Goal: Communication & Community: Answer question/provide support

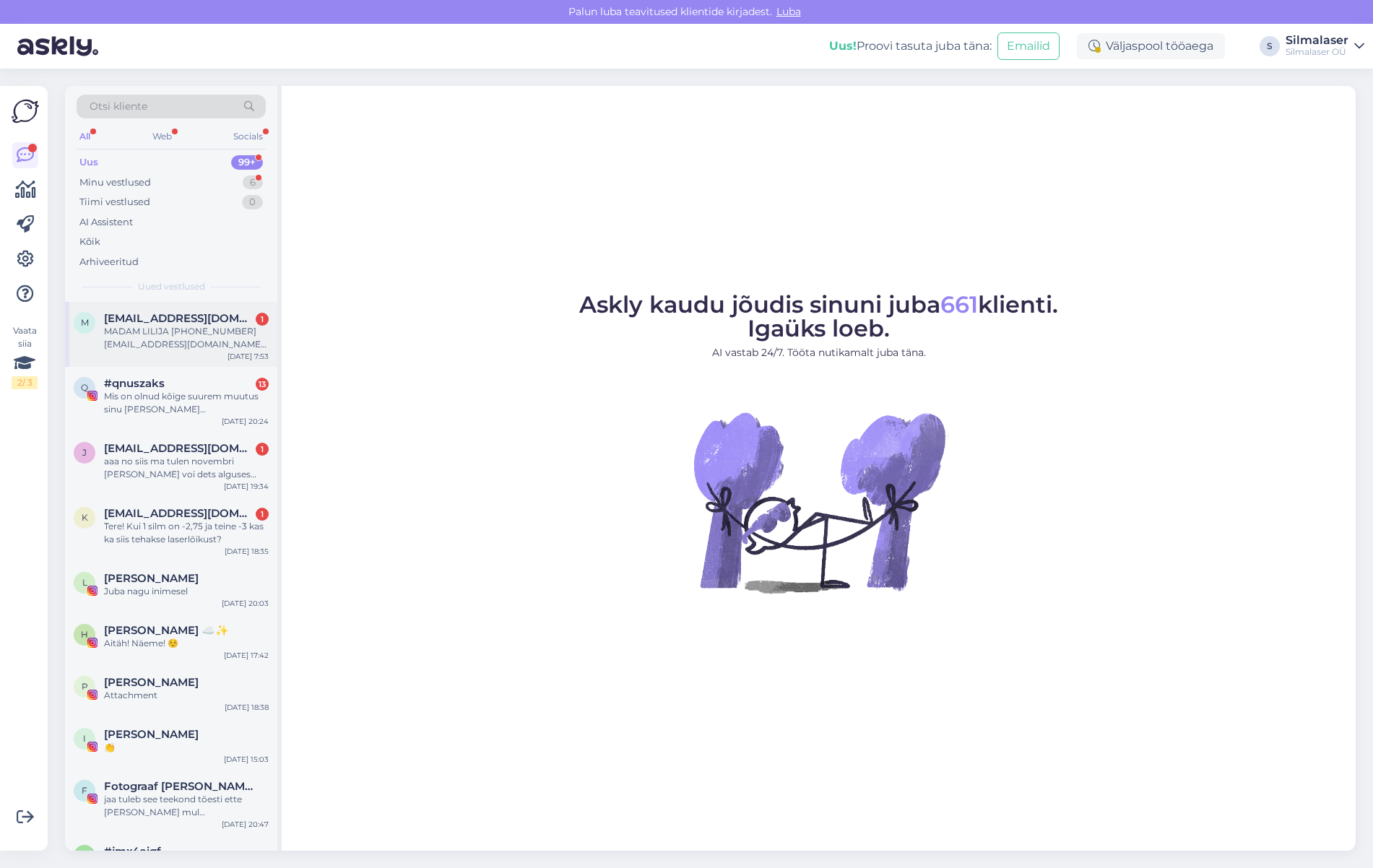
click at [121, 330] on div "MADAM LILIJA [PHONE_NUMBER] [EMAIL_ADDRESS][DOMAIN_NAME] MADAM [PERSON_NAME] br…" at bounding box center [186, 337] width 164 height 26
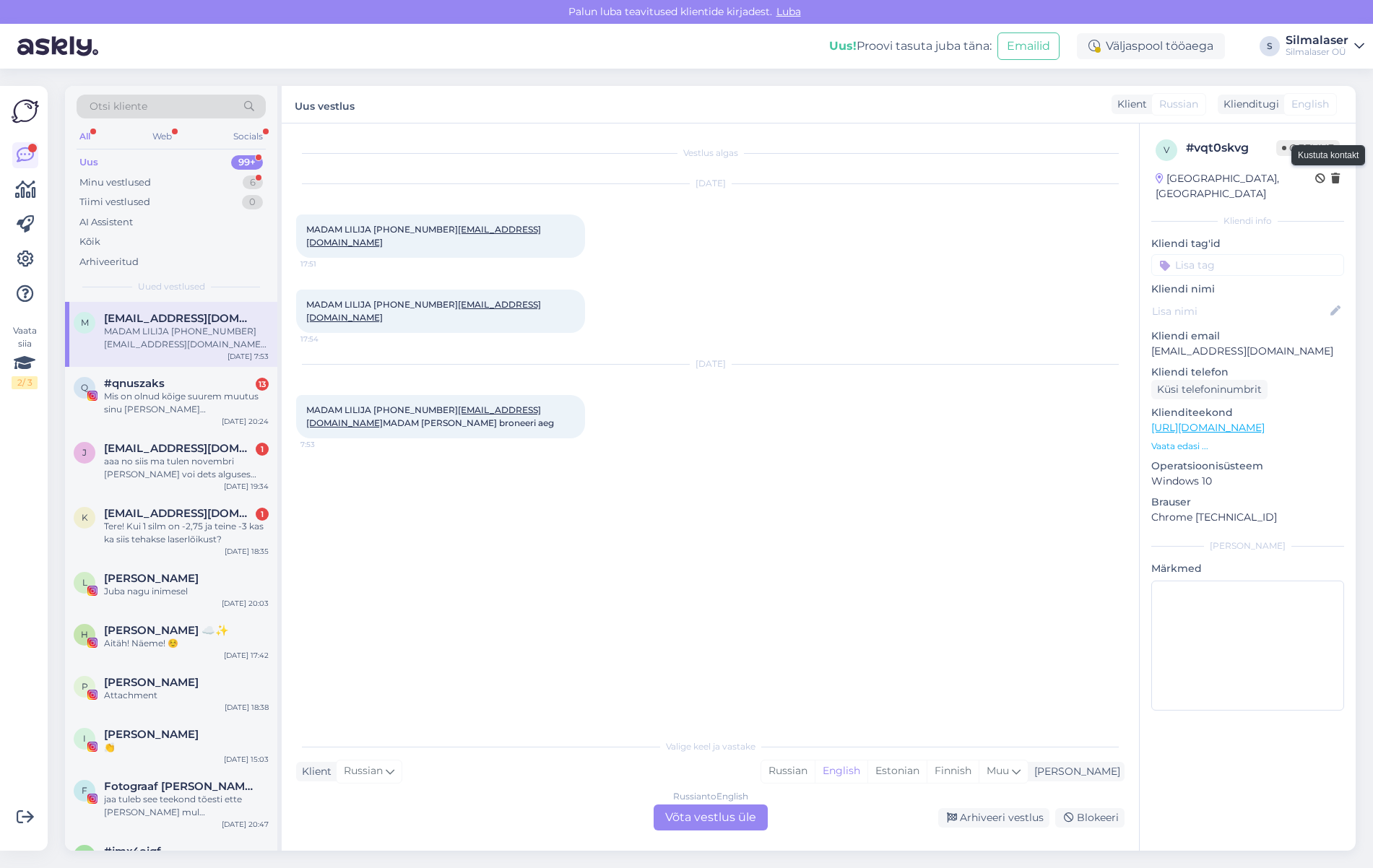
click at [1335, 178] on icon at bounding box center [1336, 179] width 9 height 10
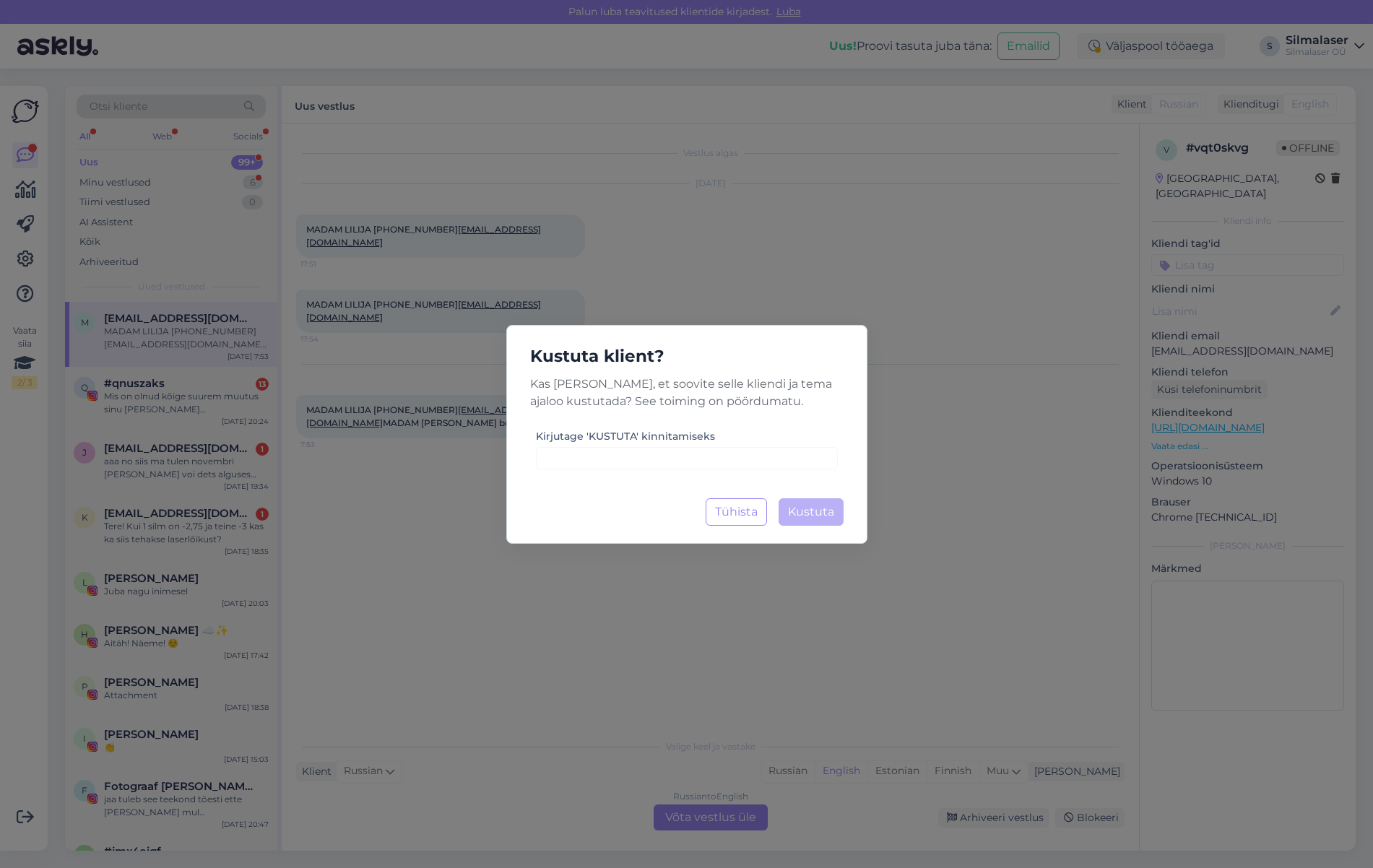
click at [711, 471] on div "Kustuta klient? Kas [PERSON_NAME], et soovite selle kliendi ja tema ajaloo kust…" at bounding box center [687, 434] width 361 height 218
click at [600, 456] on input at bounding box center [687, 457] width 302 height 23
type input "kustuta"
click at [818, 514] on span "Kustuta" at bounding box center [811, 511] width 46 height 14
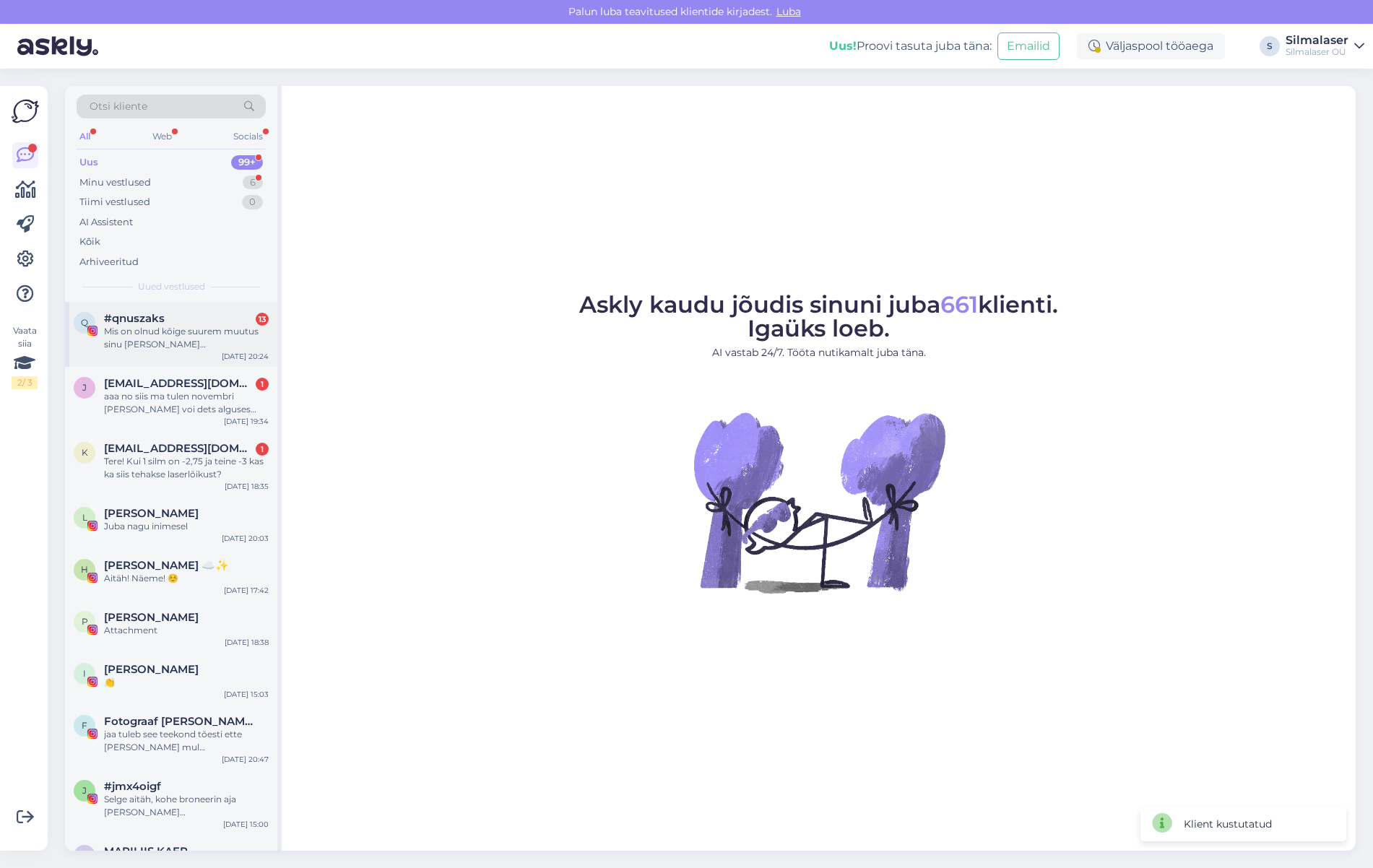
click at [145, 345] on div "Mis on olnud kõige suurem muutus sinu [PERSON_NAME] operatsioonile? Nii harjuma…" at bounding box center [186, 337] width 164 height 26
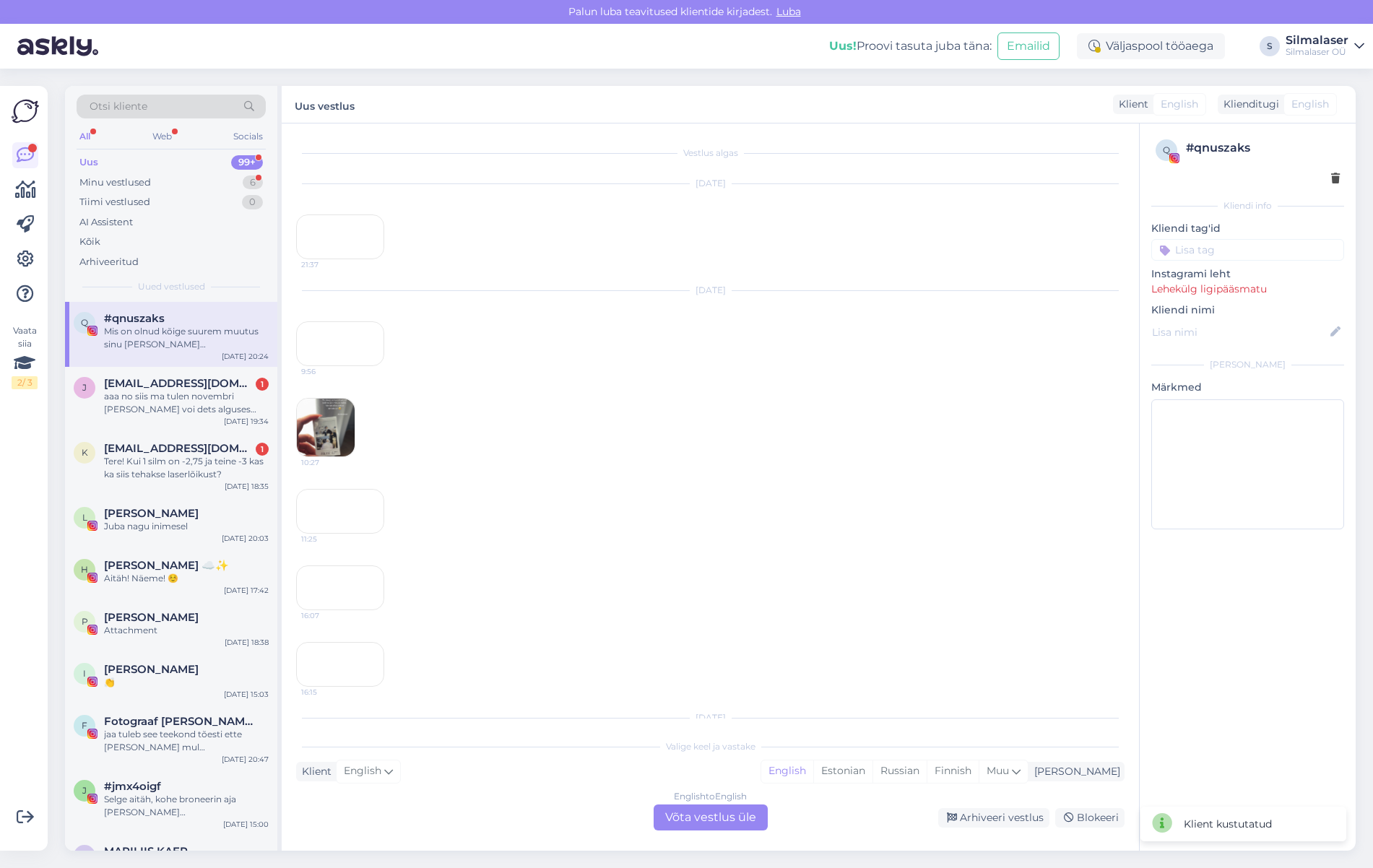
scroll to position [3714, 0]
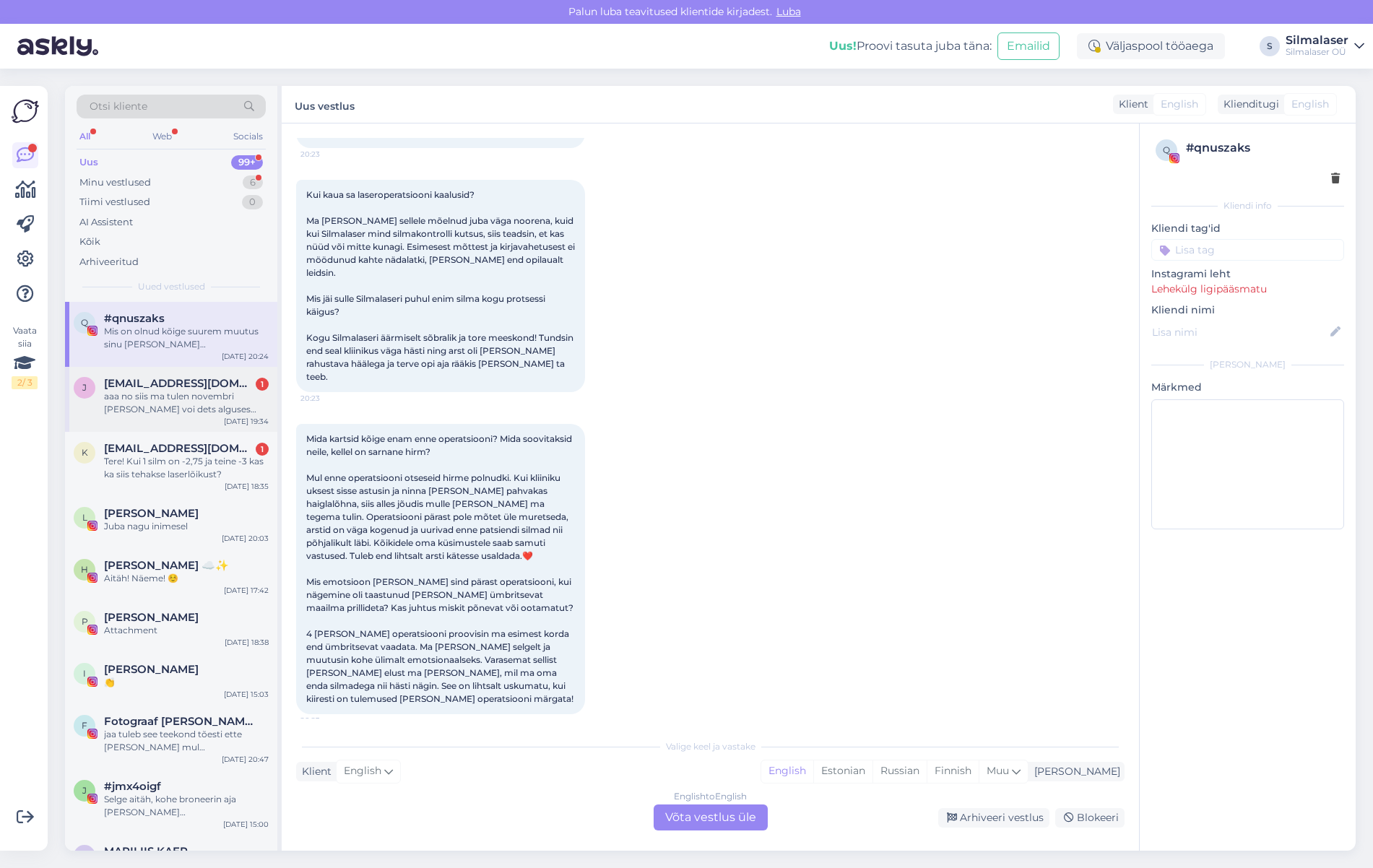
click at [168, 406] on div "aaa no siis ma tulen novembri [PERSON_NAME] voi dets alguses uuringule ja m2rts…" at bounding box center [186, 402] width 164 height 26
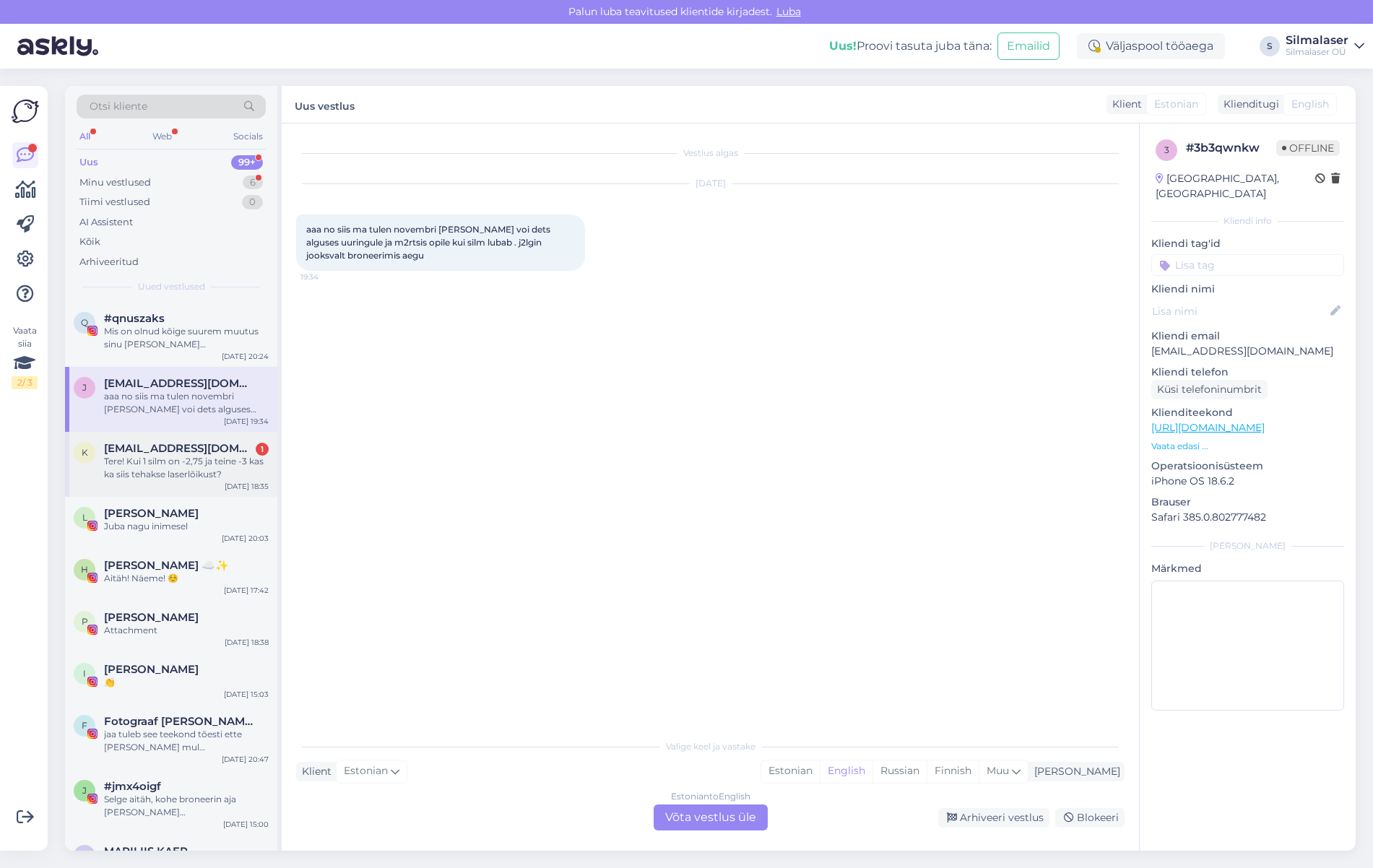
click at [140, 465] on div "Tere! Kui 1 silm on -2,75 ja teine -3 kas ka siis tehakse laserlõikust?" at bounding box center [186, 467] width 164 height 26
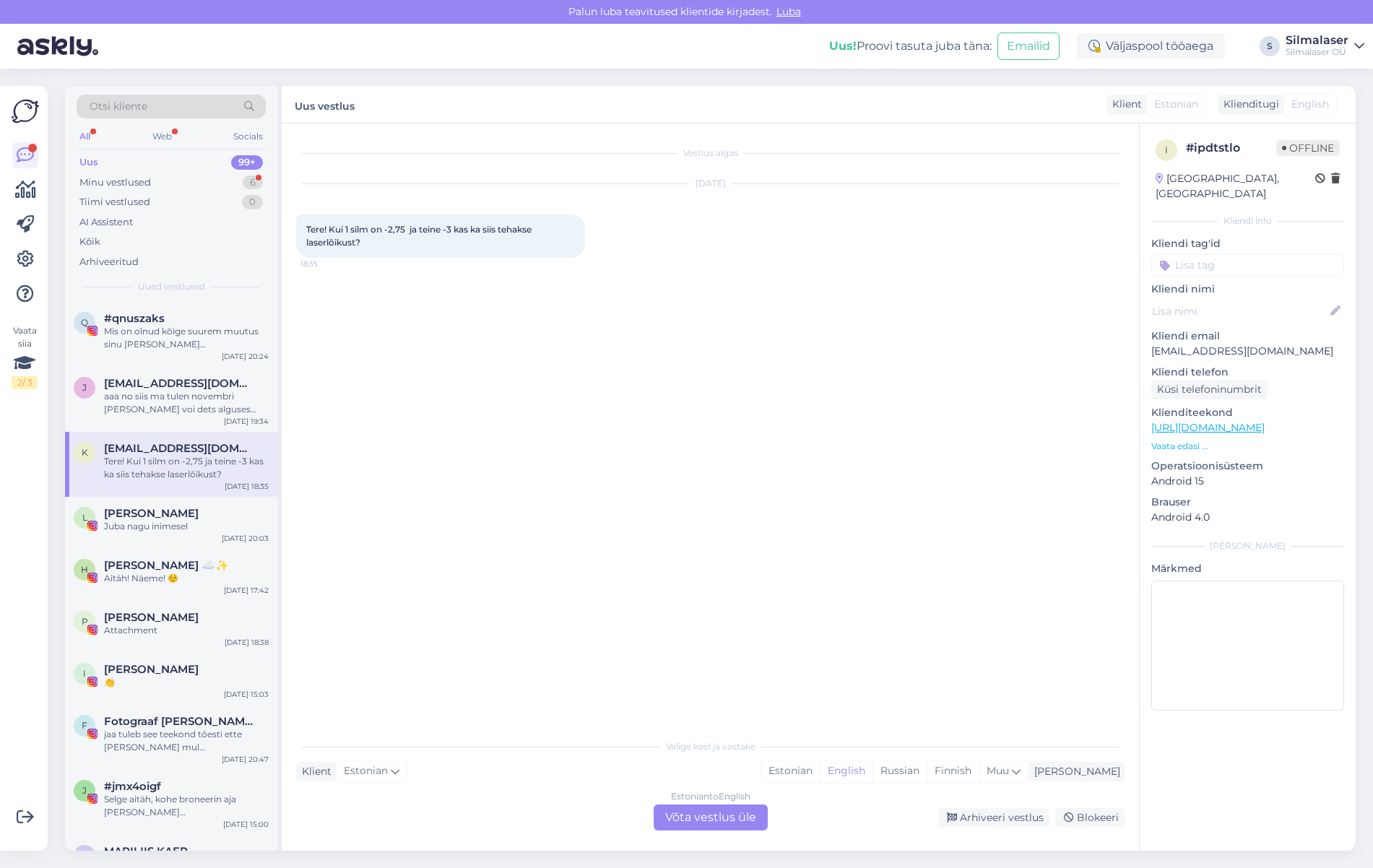
click at [691, 816] on div "Estonian to English Võta vestlus üle" at bounding box center [710, 817] width 114 height 26
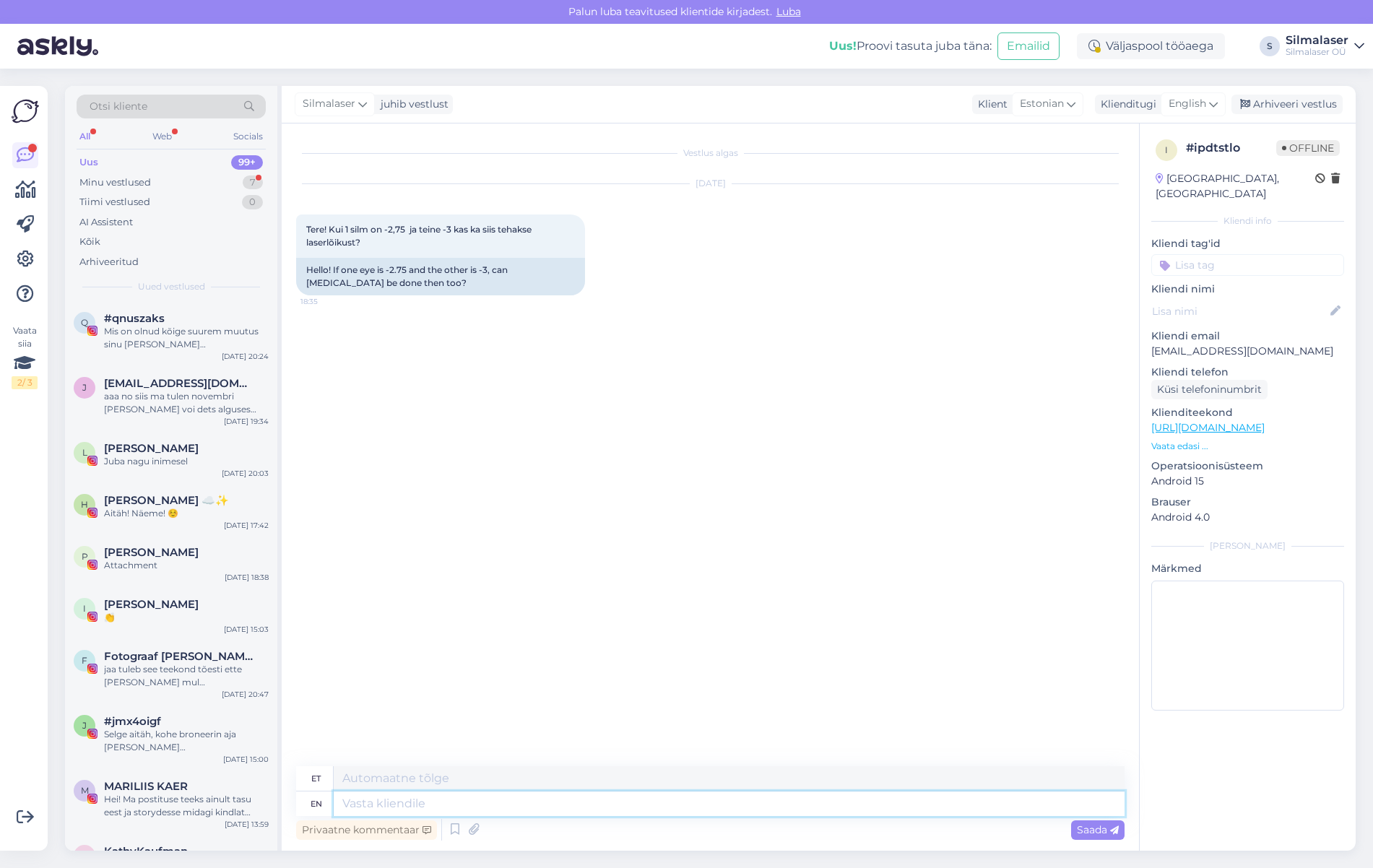
click at [388, 808] on textarea at bounding box center [729, 803] width 791 height 24
type textarea "Tere!"
type textarea "Tere! [PERSON_NAME]"
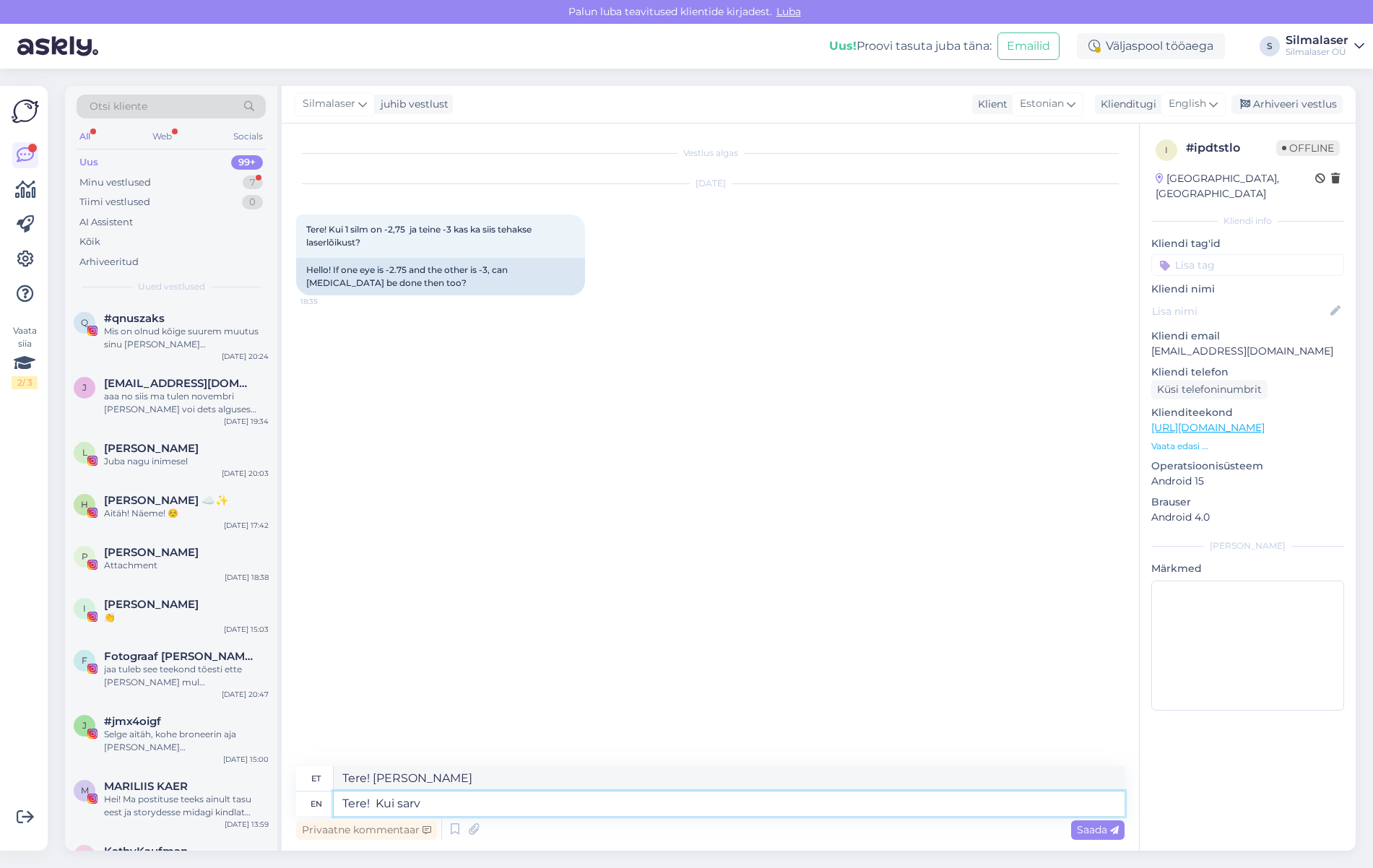
type textarea "Tere! Kui sarvk"
type textarea "Tere! Kui sarv"
type textarea "Tere! Kui sarvkesta"
type textarea "Tere! Kui sarvkesta paksus"
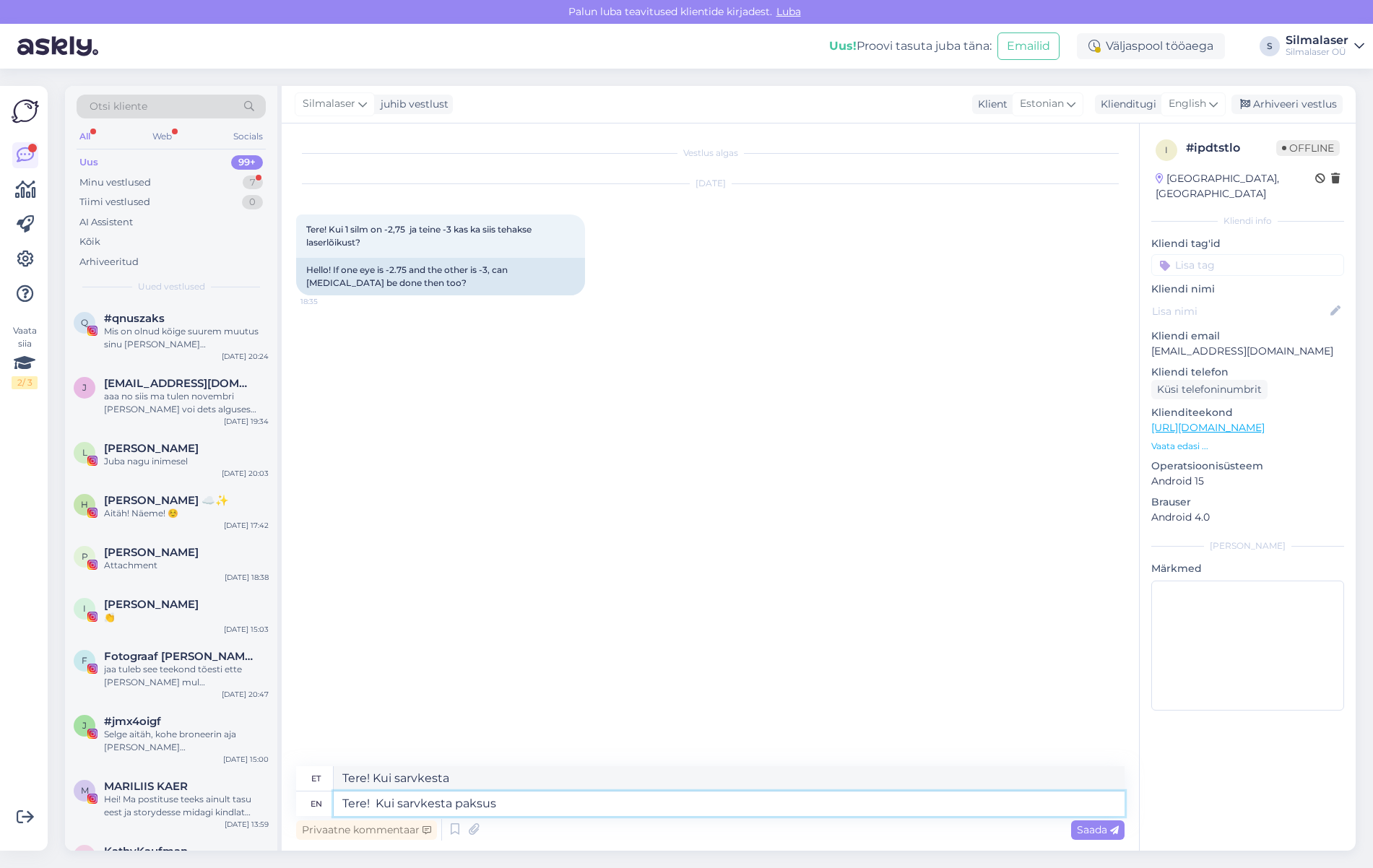
type textarea "Tere! Kui sarvkesta paksus"
type textarea "Tere! Kui sarvkesta paksus seda"
type textarea "Tere! Kui sarvkesta paksus seda võimaldab, s"
type textarea "Tere! Kui sarvkesta paksus seda võimalik,"
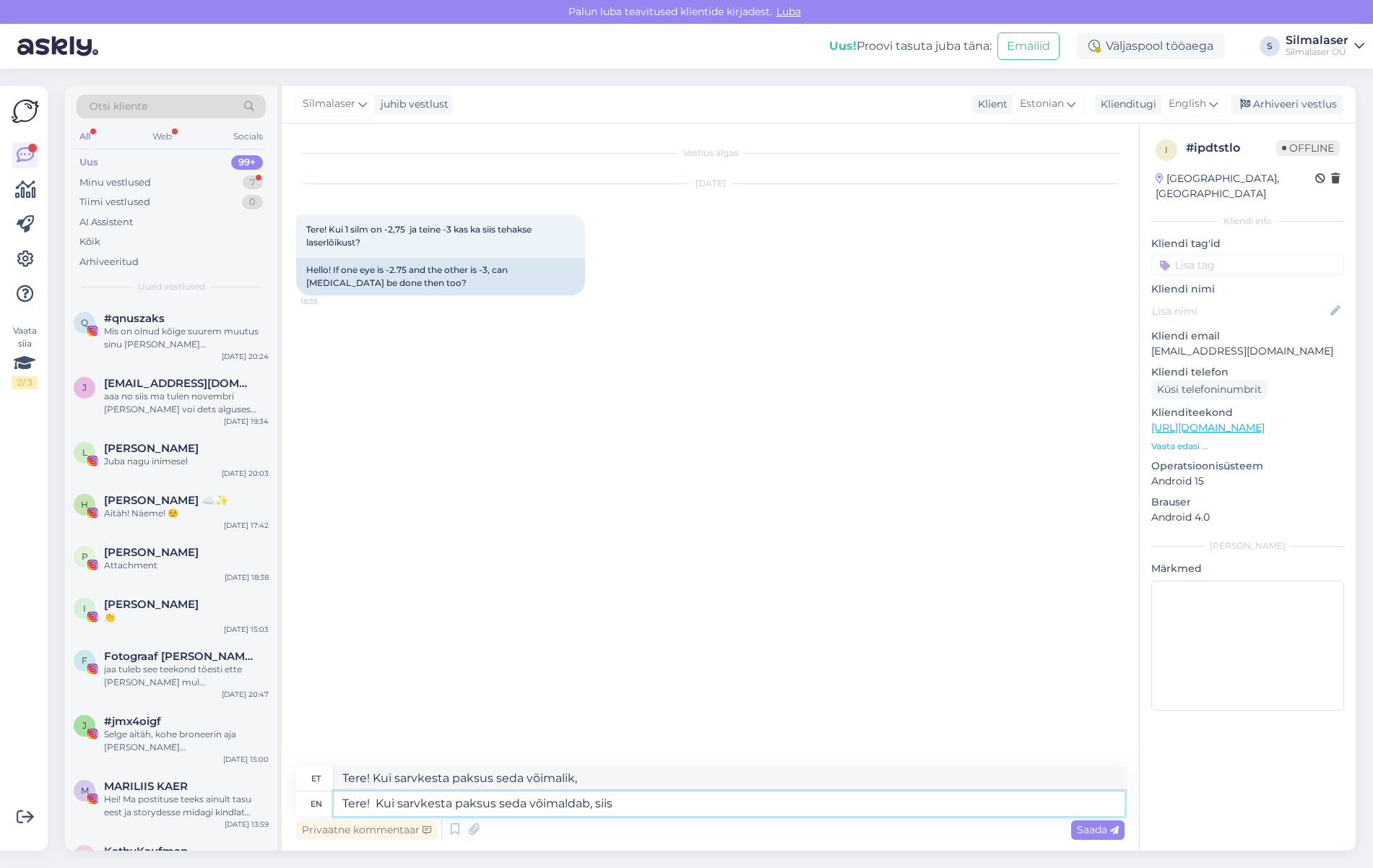
type textarea "Tere! Kui sarvkesta paksus seda võimaldab, siis"
type textarea "Tere! Kui sarvkesta paksus seda võimalik, siis"
type textarea "Tere! Kui sarvkesta paksus seda võimaldab, siis jah."
type textarea "Tere! Kui sarvkesta paksus seda võimalik, siis jah."
type textarea "Tere! Kui sarvkesta paksus seda võimaldab, siis jah. [GEOGRAPHIC_DATA]"
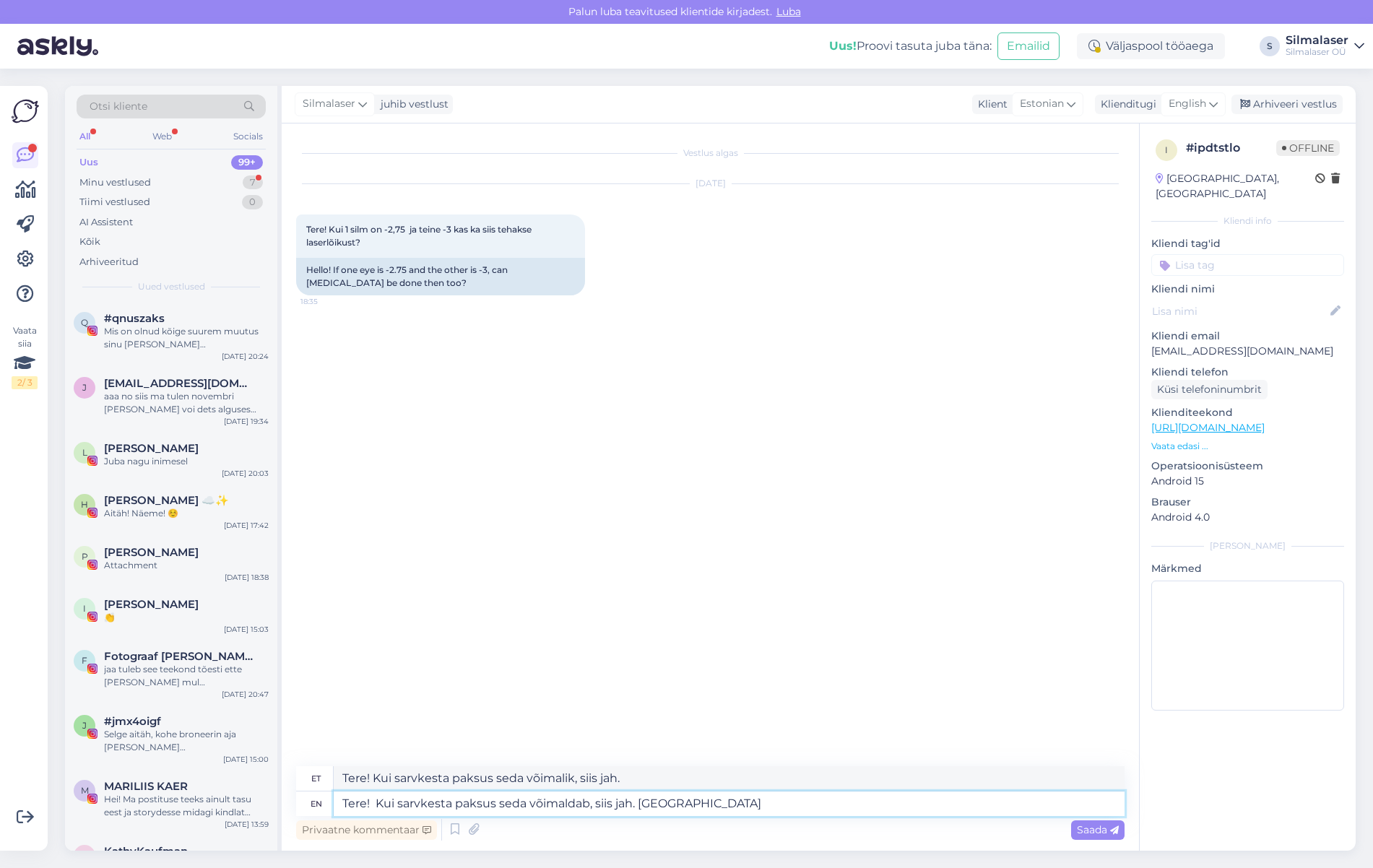
type textarea "Tere! Kui sarvkesta paksus seda võimalik, siis jah. [GEOGRAPHIC_DATA]"
type textarea "Tere! Kui sarvkesta paksus seda võimaldab, siis jah. Kindla vastuse s"
type textarea "Tere! Kui sarvkesta paksus seda võimalik, siis jah. Kindla vastus"
type textarea "Tere! Kui sarvkesta paksus seda võimaldab, siis jah. Kindla vastuse saame"
type textarea "Tere! Kui sarvkesta paksus seda võimalik, siis jah. Kindla vastuse saame"
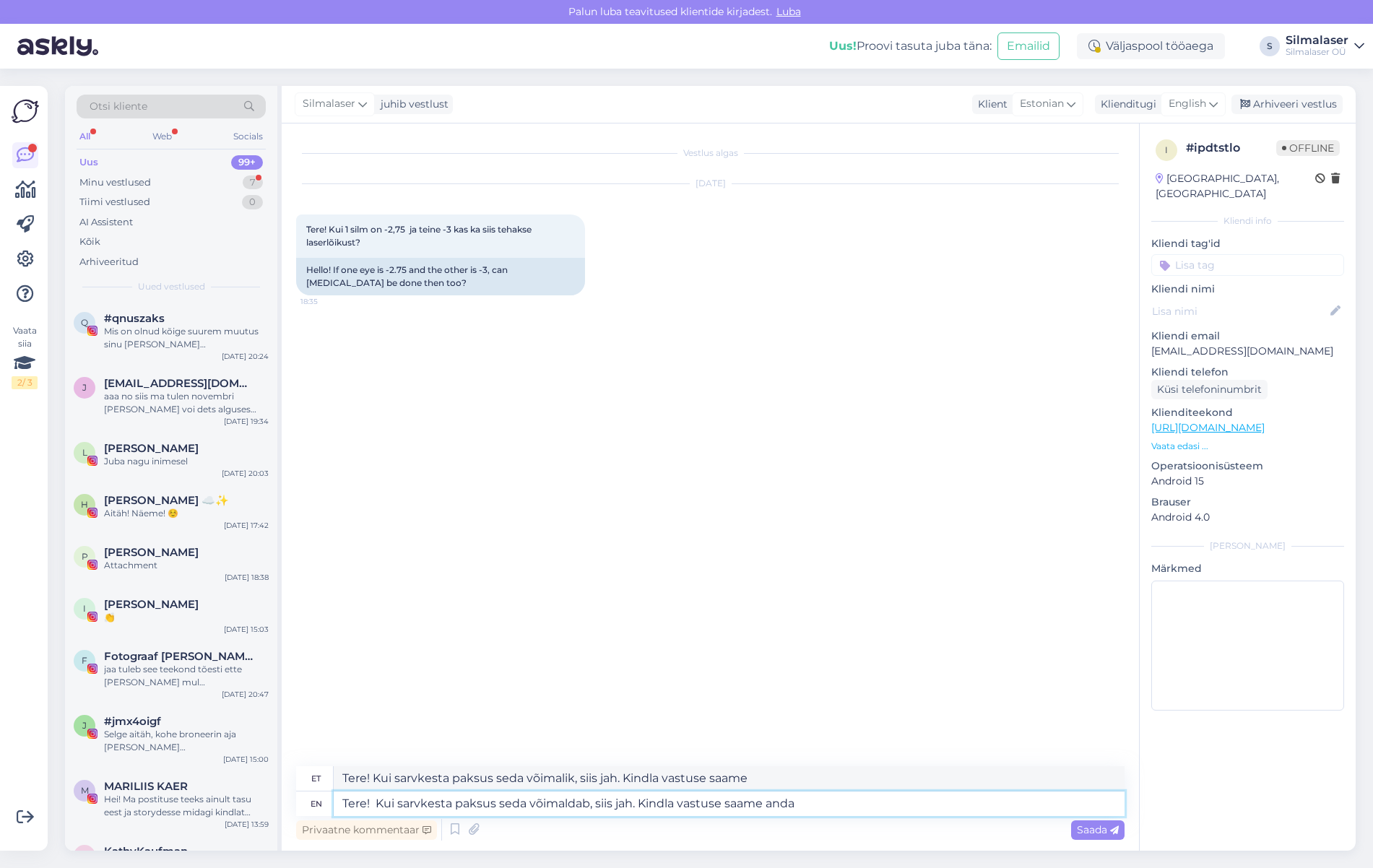
type textarea "Tere! Kui sarvkesta paksus seda võimaldab, siis jah. Kindla vastuse saame anda"
type textarea "Tere! Kui sarvkesta paksus seda võimalik, siis jah. Kindla vastuse saame anda"
type textarea "Tere! Kui sarvkesta paksus seda võimaldab, siis jah. Kindla vastuse saame anda …"
type textarea "Tere! Kui sarvkesta paksus seda võimalik, siis jah. Kindla vastuse saame anda s…"
type textarea "Tere! Kui sarvkesta paksus seda võimaldab, siis jah. Kindla vastuse saame anda …"
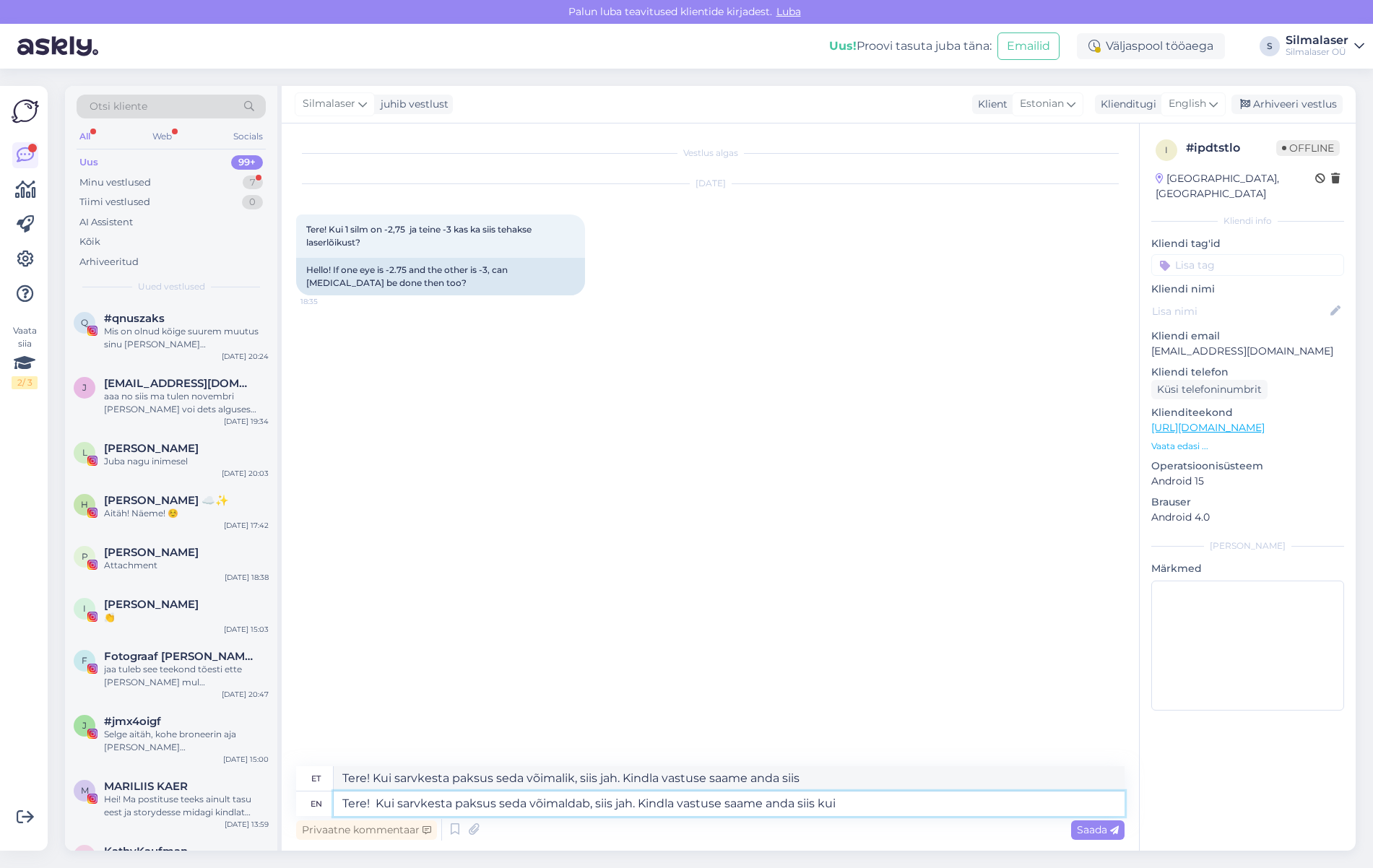
type textarea "Tere! Kui sarvkesta paksus seda võimalik, siis jah. Kindla vastuse saame anda s…"
type textarea "Tere! Kui sarvkesta paksus seda võimaldab, siis jah. Kindla vastuse saame anda …"
type textarea "Tere! Kui sarvkesta paksus seda võimalik, siis jah. Kindla vastuse saame anda s…"
type textarea "Tere! Kui sarvkesta paksus seda võimaldab, siis jah. Kindla vastuse saame anda …"
type textarea "Tere! Kui sarvkesta paksus seda võimalik, siis jah. Kindla vastuse saame anda s…"
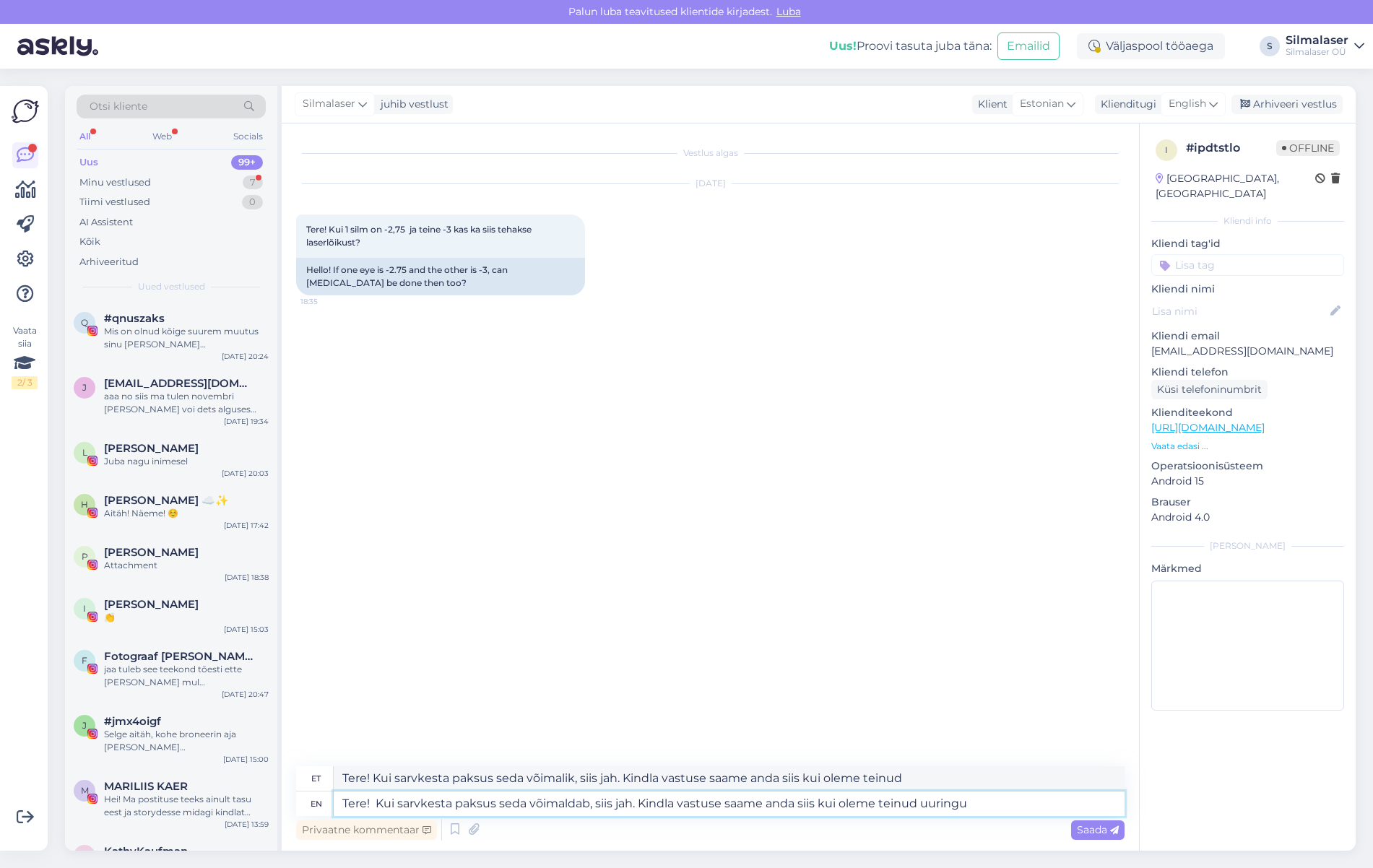
type textarea "Tere! Kui sarvkesta paksus seda võimaldab, siis jah. Kindla vastuse saame anda …"
type textarea "Tere! Kui sarvkesta paksus seda võimalik, siis jah. Kindla vastuse saame anda s…"
type textarea "Tere! Kui sarvkesta paksus seda võimaldab, siis jah. Kindla vastuse saame anda …"
type textarea "Tere! Kui sarvkesta paksus seda võimalik, siis jah. Kindla vastuse saame anda s…"
type textarea "Tere! Kui sarvkesta paksus seda võimaldab, siis jah. Kindla vastuse saame anda …"
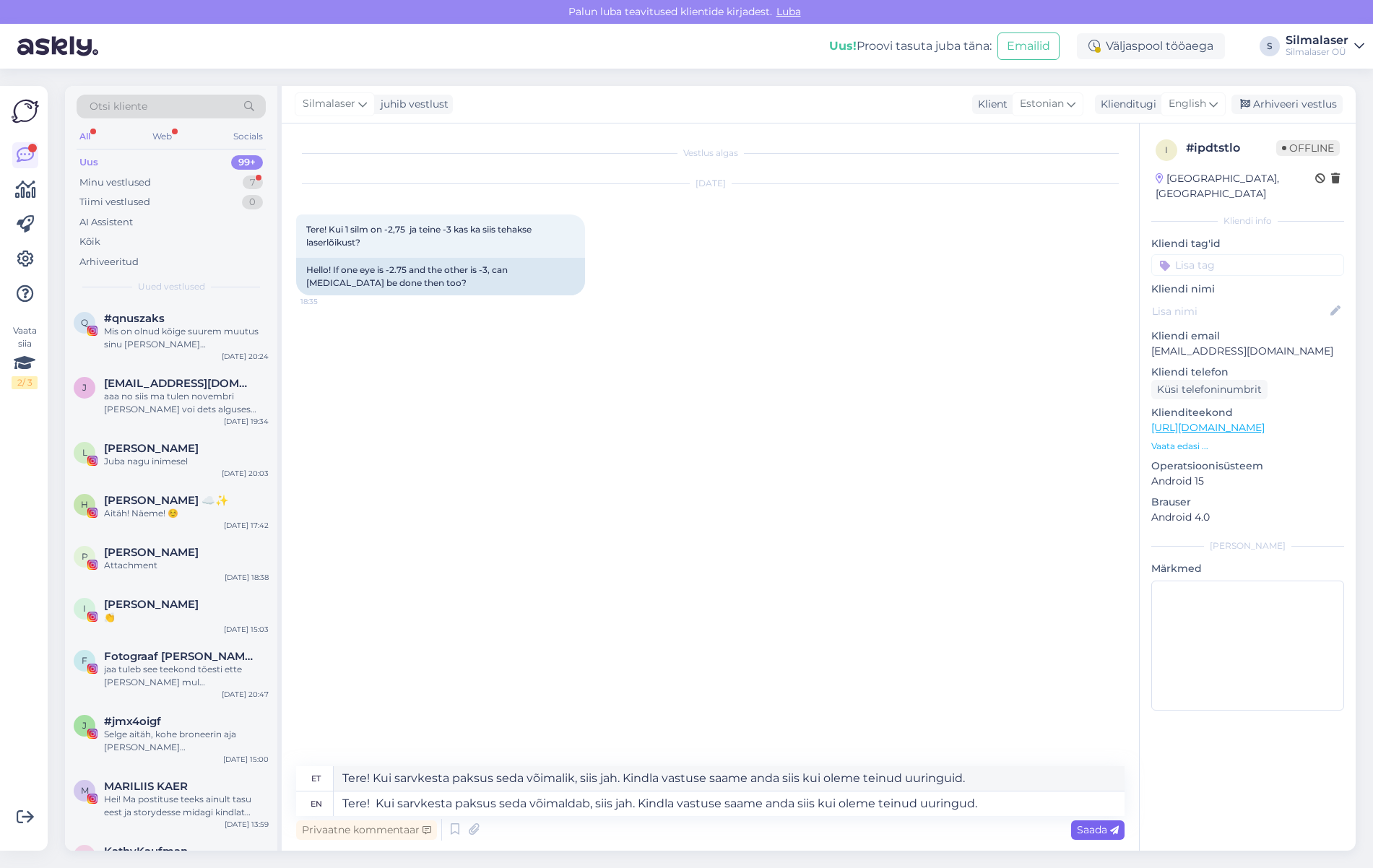
click at [1103, 832] on span "Saada" at bounding box center [1098, 829] width 42 height 13
